Goal: Task Accomplishment & Management: Manage account settings

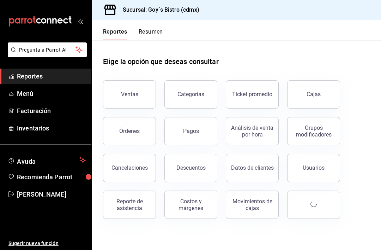
click at [46, 96] on span "Menú" at bounding box center [51, 94] width 69 height 10
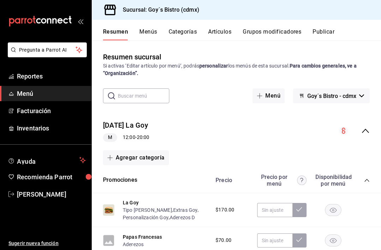
click at [111, 136] on span "M" at bounding box center [110, 136] width 10 height 7
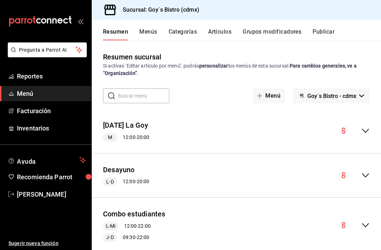
click at [345, 96] on span "Goy´s Bistro - cdmx" at bounding box center [332, 96] width 49 height 7
click at [345, 118] on li "Goy´s Bistro - cdmx" at bounding box center [331, 114] width 61 height 17
click at [361, 131] on div "collapse-menu-row" at bounding box center [355, 130] width 30 height 8
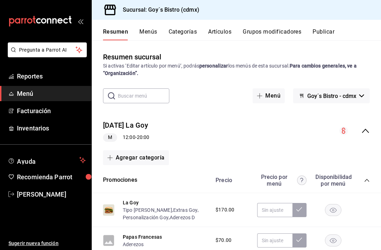
click at [131, 139] on div "M 12:00 - 20:00" at bounding box center [126, 137] width 46 height 8
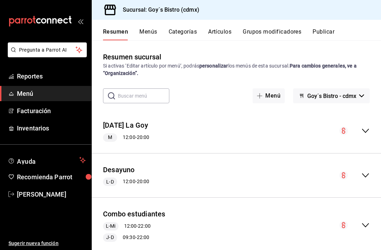
click at [129, 138] on div "M 12:00 - 20:00" at bounding box center [126, 137] width 46 height 8
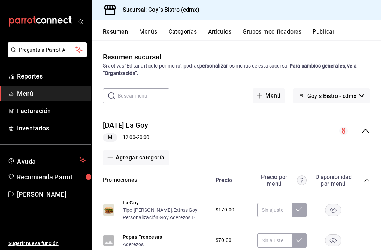
click at [127, 140] on div "M 12:00 - 20:00" at bounding box center [126, 137] width 46 height 8
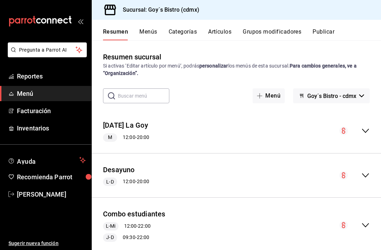
click at [42, 98] on link "Menú" at bounding box center [45, 93] width 91 height 15
click at [149, 22] on div "Resumen Menús Categorías Artículos Grupos modificadores Publicar" at bounding box center [237, 30] width 290 height 20
click at [146, 28] on button "Menús" at bounding box center [148, 34] width 18 height 12
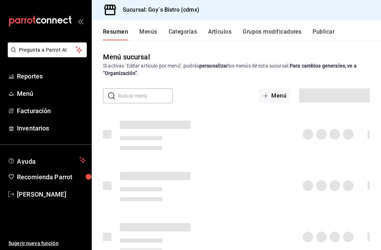
click at [150, 31] on button "Menús" at bounding box center [148, 34] width 18 height 12
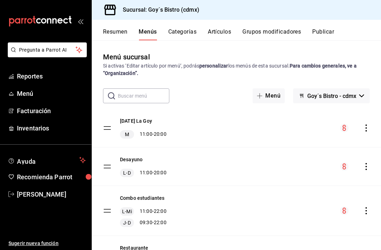
click at [369, 124] on icon "actions" at bounding box center [366, 127] width 7 height 7
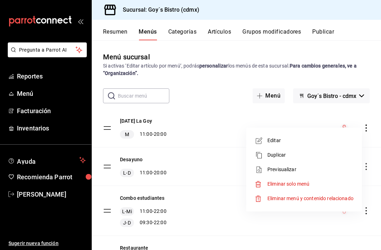
click at [288, 136] on li "Editar" at bounding box center [304, 140] width 110 height 14
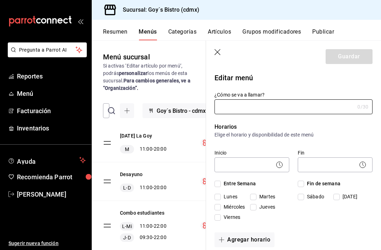
type input "[DATE] La Goy"
checkbox input "true"
type input "1756756404671"
click at [368, 160] on body "Pregunta a Parrot AI Reportes Menú Facturación Inventarios Ayuda Recomienda Par…" at bounding box center [190, 125] width 381 height 250
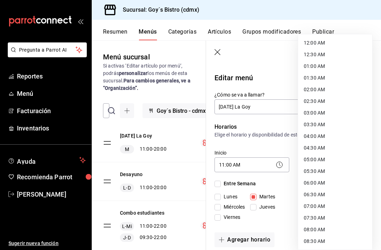
scroll to position [362, 0]
click at [267, 145] on div at bounding box center [190, 125] width 381 height 250
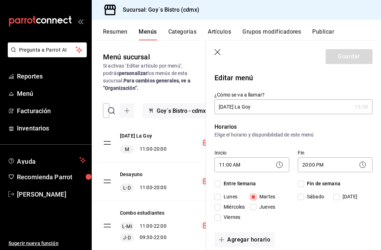
click at [215, 59] on header "Guardar" at bounding box center [293, 55] width 175 height 29
